Goal: Transaction & Acquisition: Purchase product/service

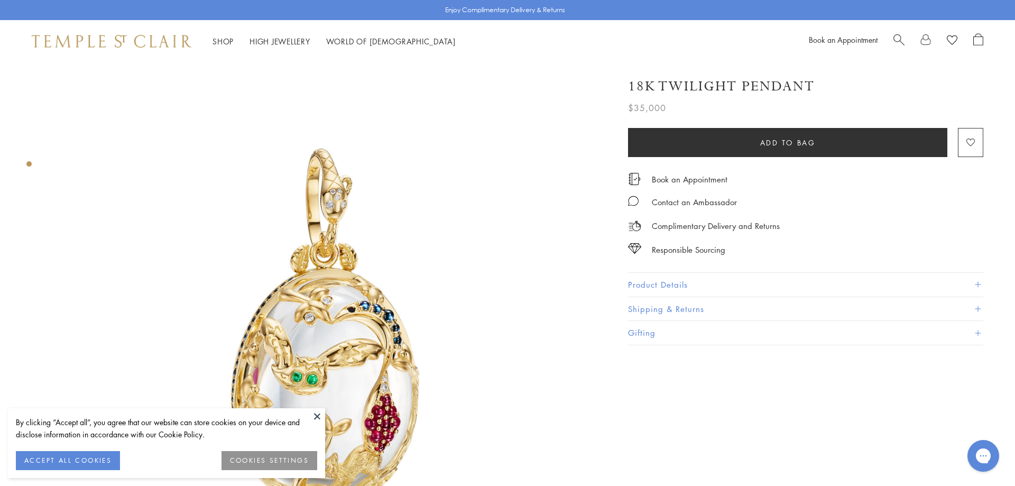
click at [313, 415] on button at bounding box center [317, 416] width 16 height 16
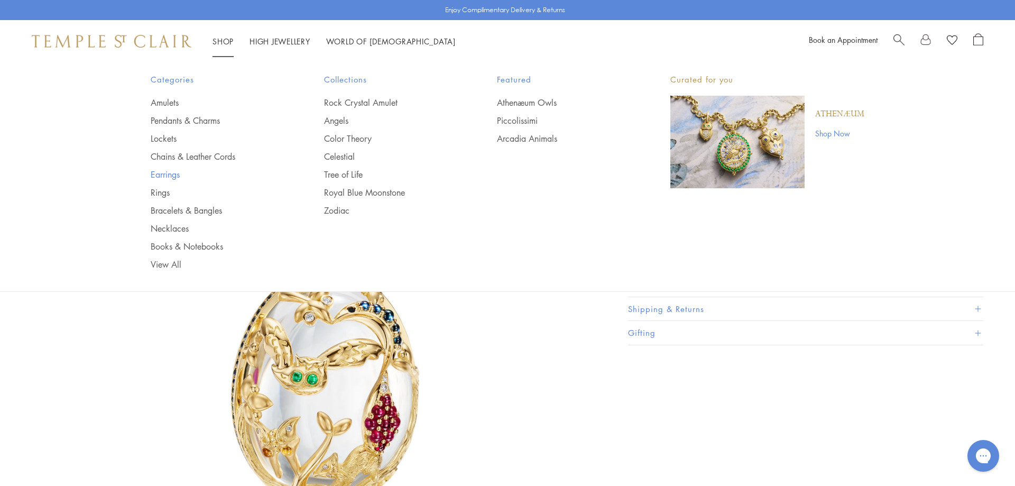
click at [168, 179] on link "Earrings" at bounding box center [216, 175] width 131 height 12
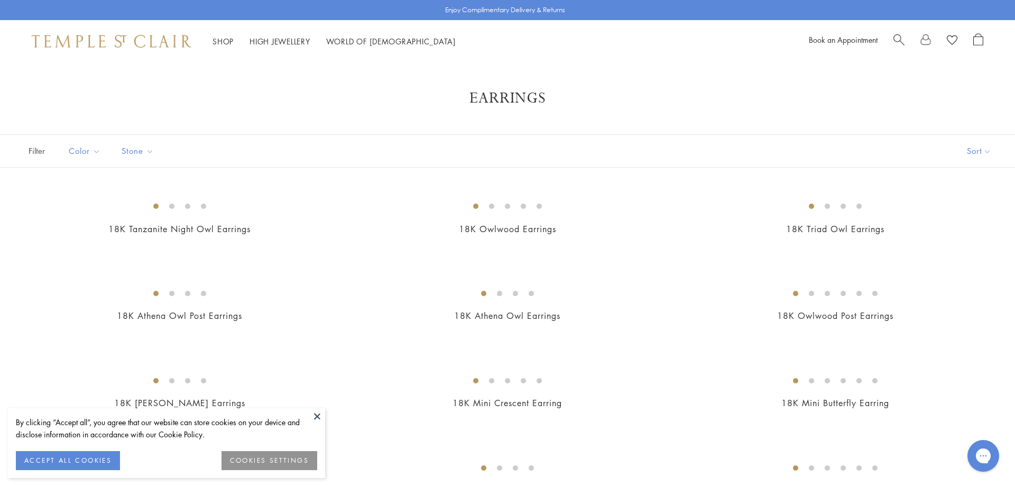
click at [320, 415] on button at bounding box center [317, 416] width 16 height 16
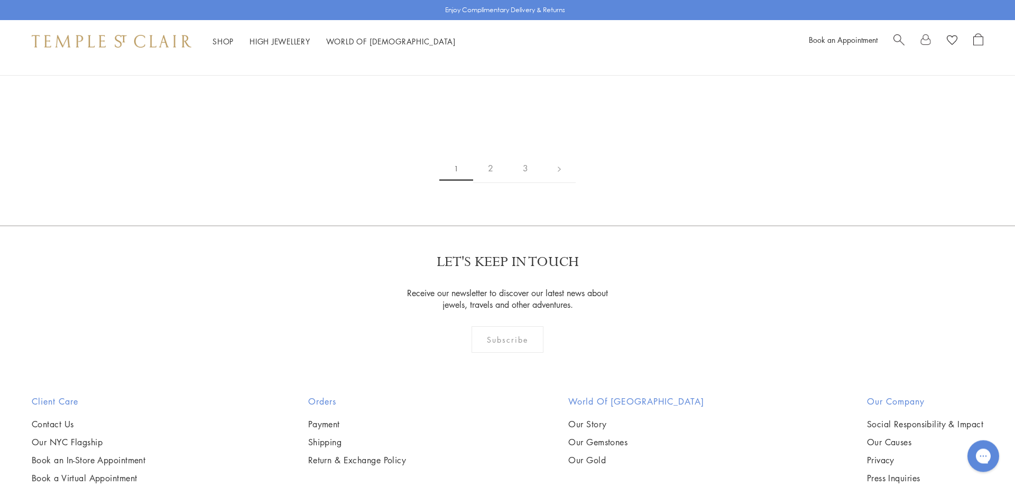
scroll to position [1726, 0]
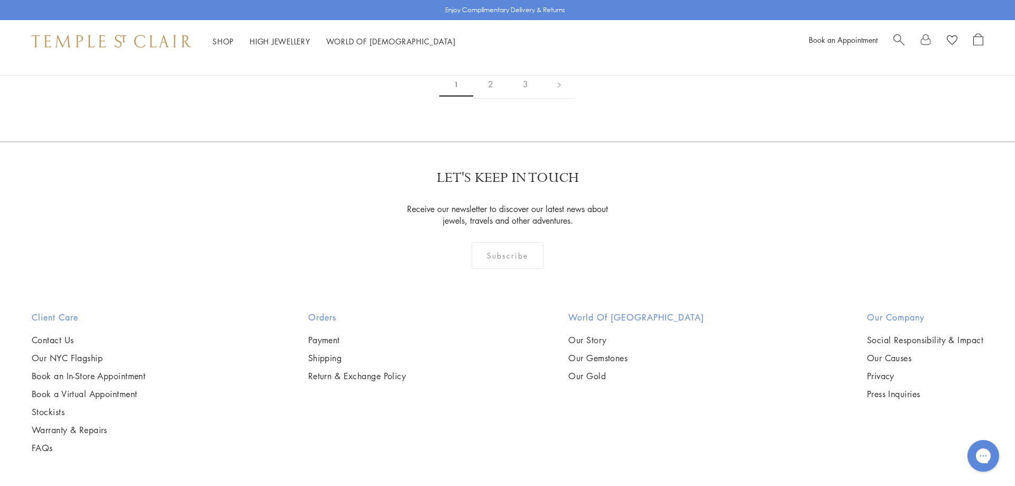
click at [0, 0] on img at bounding box center [0, 0] width 0 height 0
